Goal: Navigation & Orientation: Find specific page/section

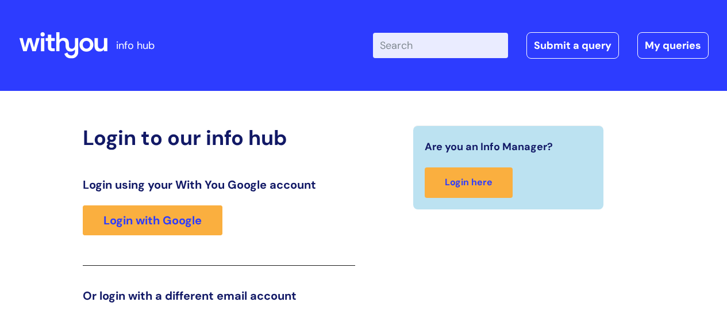
scroll to position [40, 0]
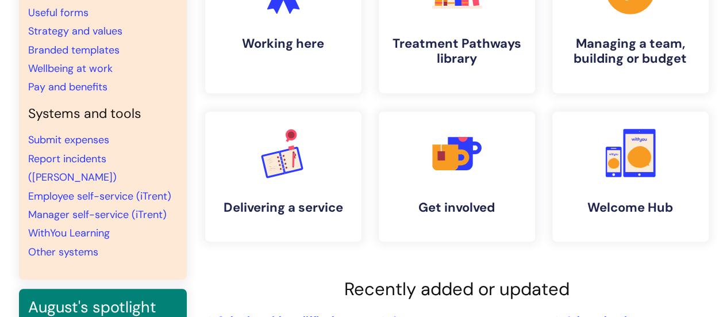
scroll to position [172, 0]
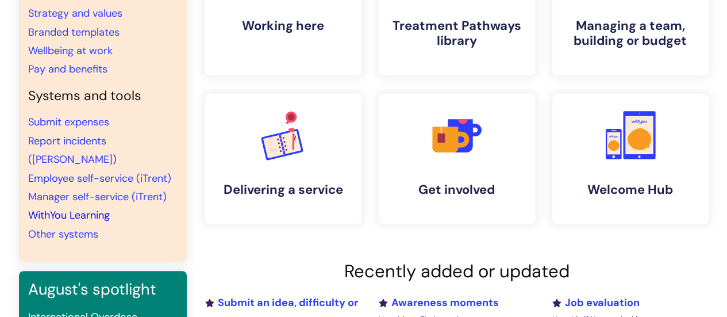
click at [105, 208] on link "WithYou Learning" at bounding box center [69, 215] width 82 height 14
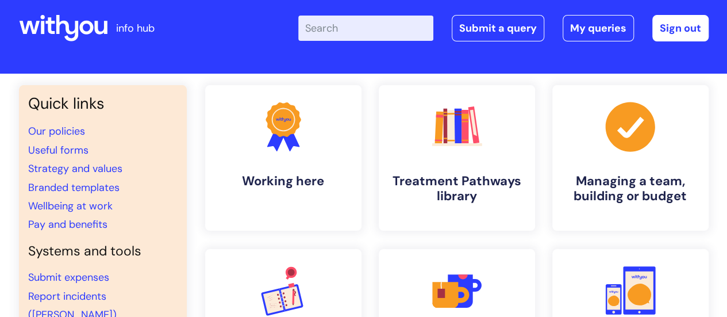
scroll to position [0, 0]
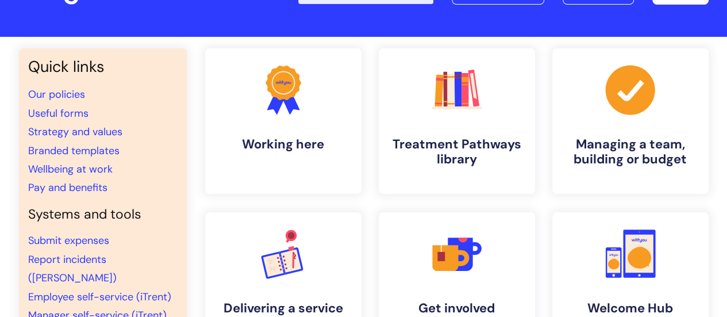
scroll to position [115, 0]
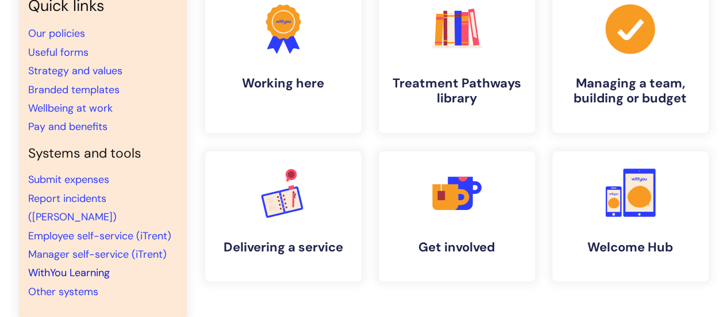
click at [78, 266] on link "WithYou Learning" at bounding box center [69, 273] width 82 height 14
click at [87, 266] on link "WithYou Learning" at bounding box center [69, 273] width 82 height 14
